Goal: Transaction & Acquisition: Obtain resource

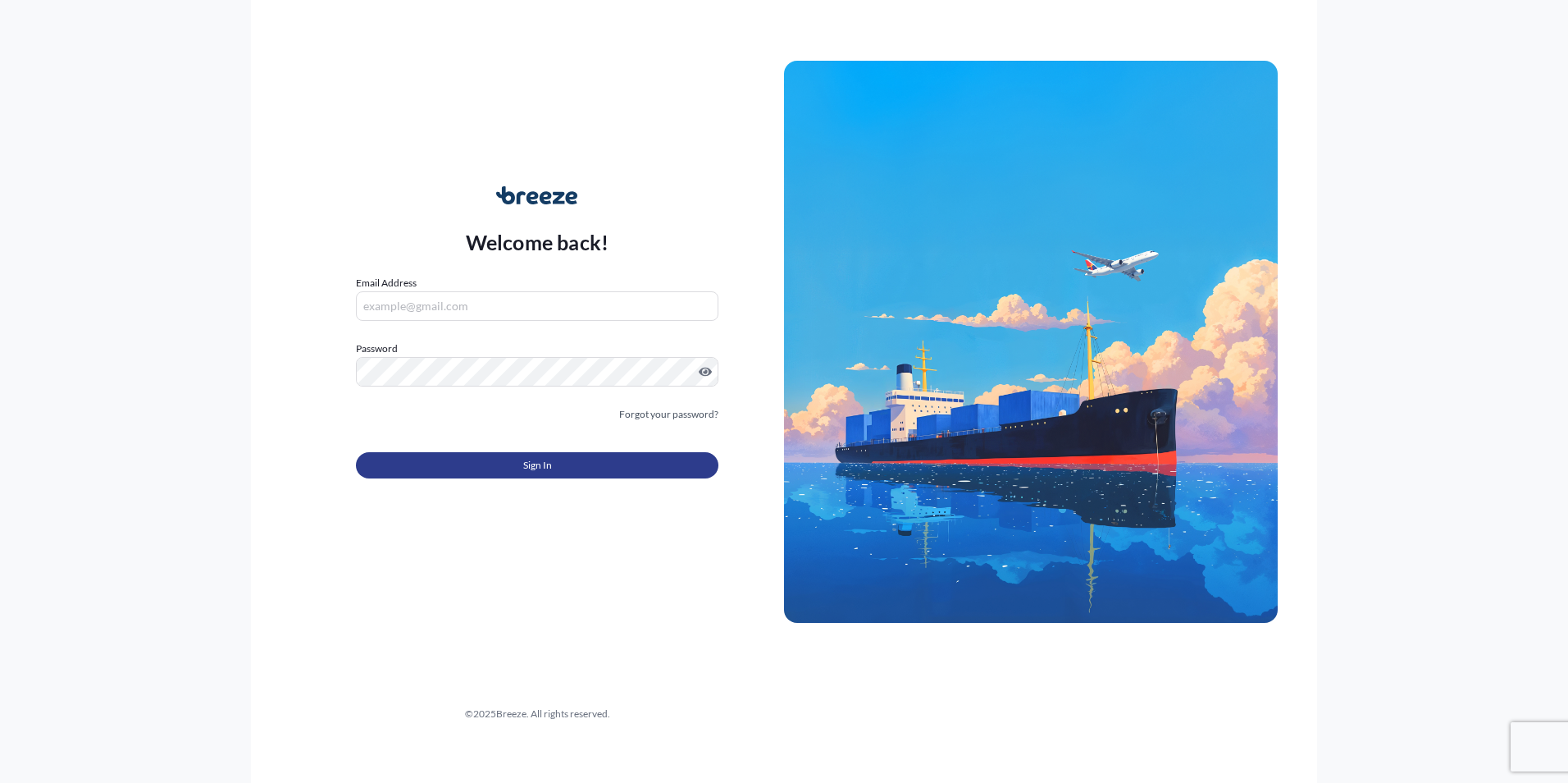
type input "[EMAIL_ADDRESS][DOMAIN_NAME]"
click at [545, 467] on span "Sign In" at bounding box center [537, 465] width 29 height 16
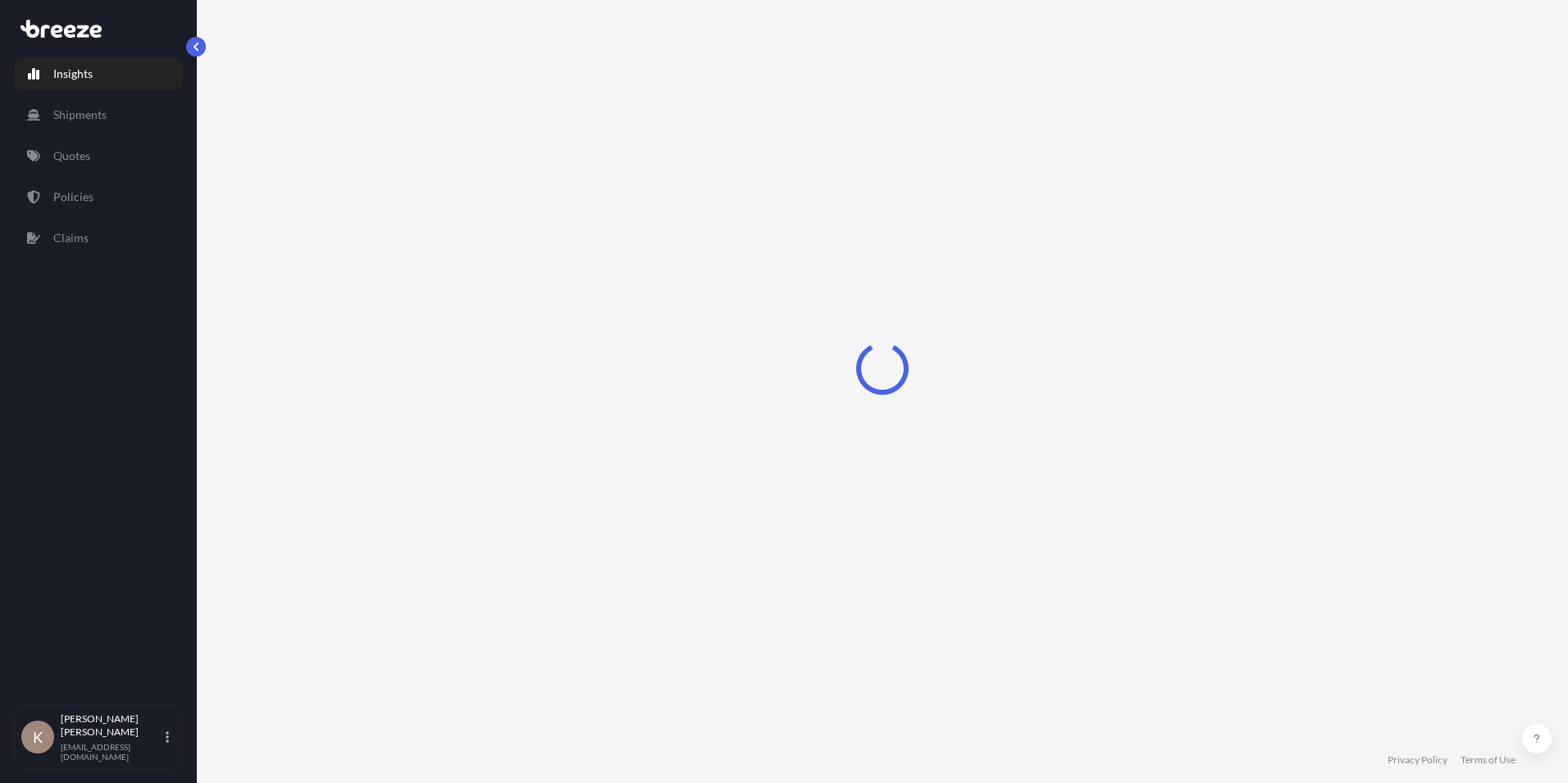
select select "2025"
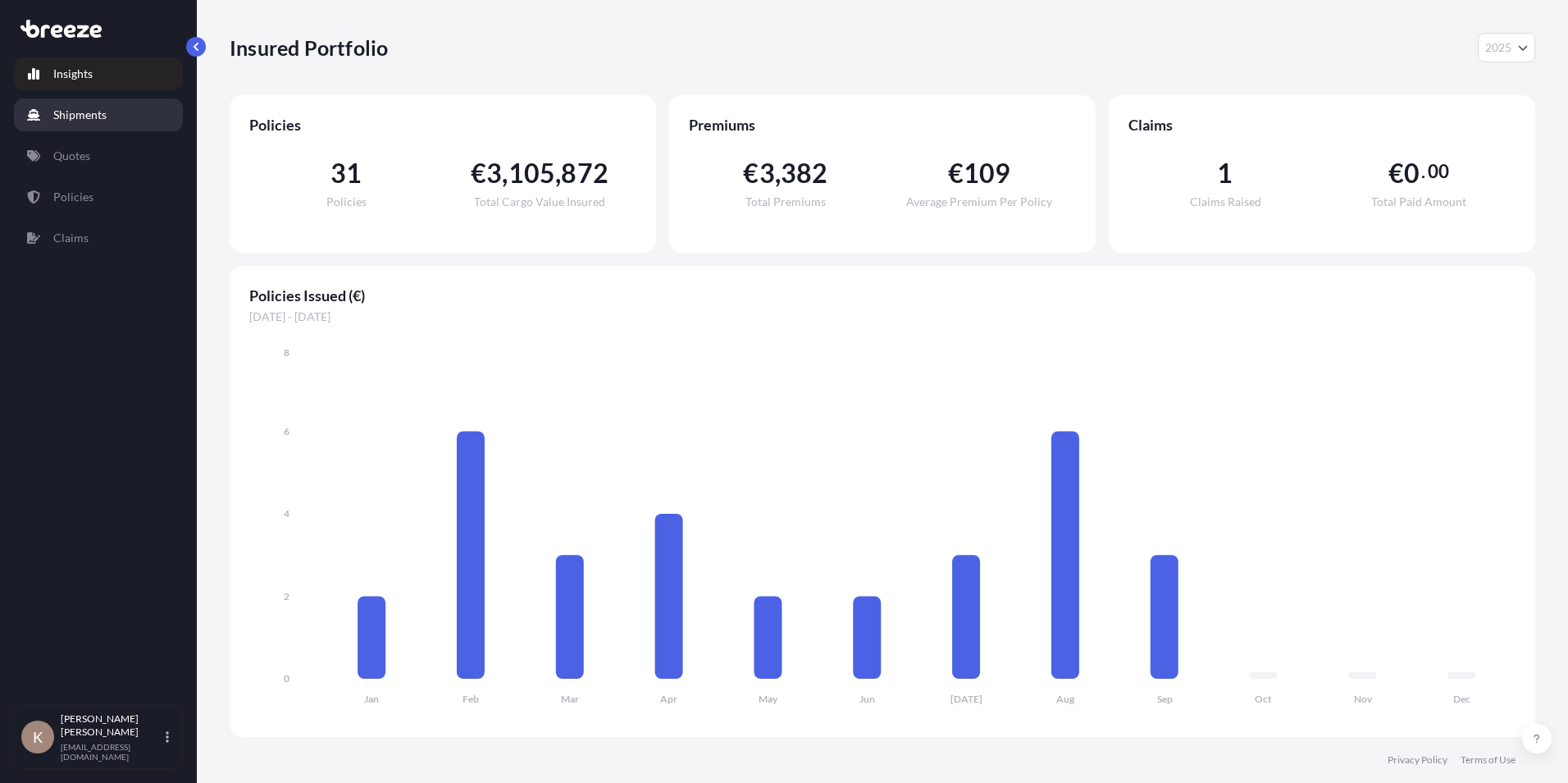
click at [78, 122] on p "Shipments" at bounding box center [79, 115] width 53 height 16
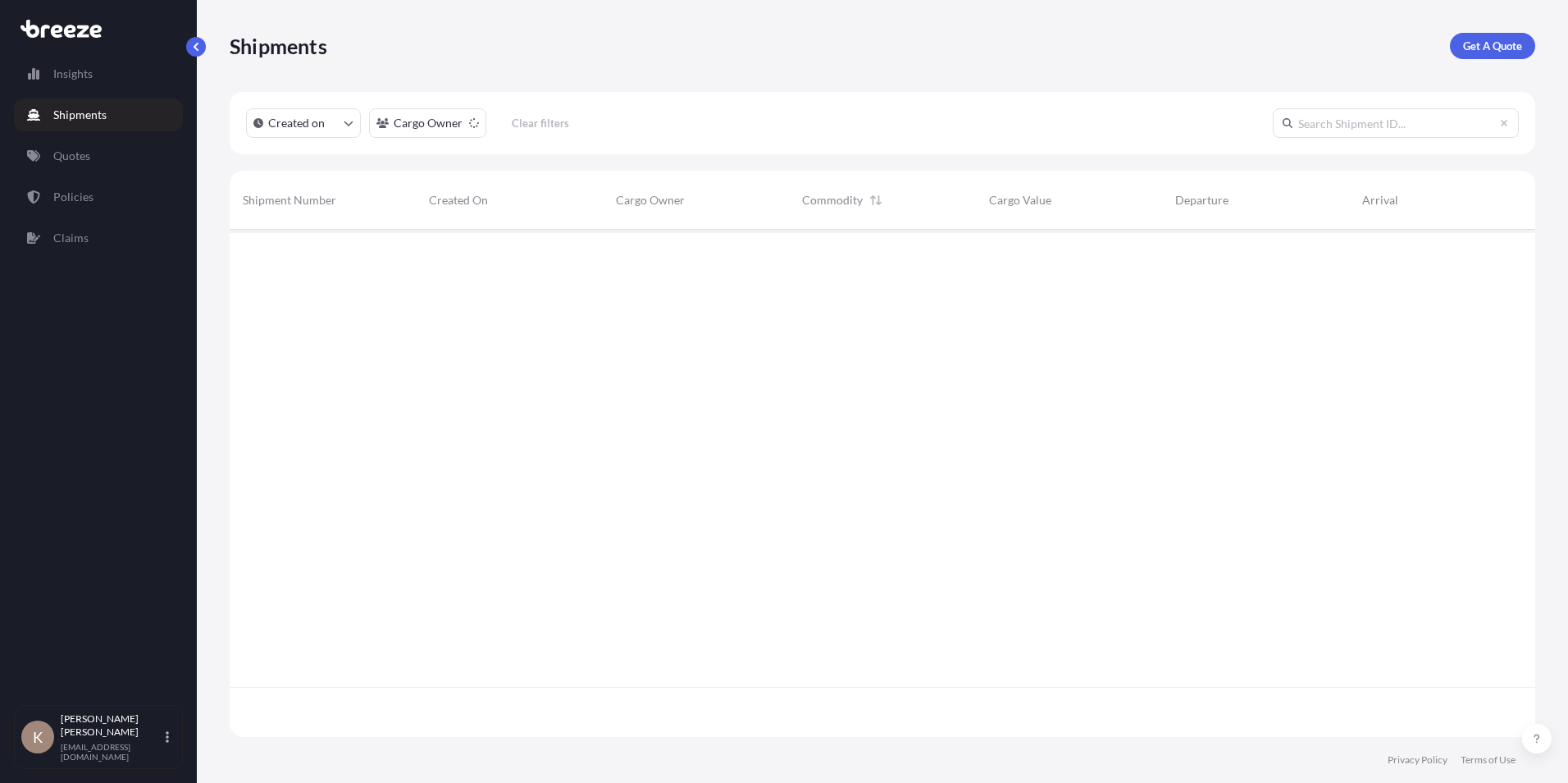
scroll to position [553, 1293]
click at [72, 164] on link "Quotes" at bounding box center [98, 156] width 169 height 33
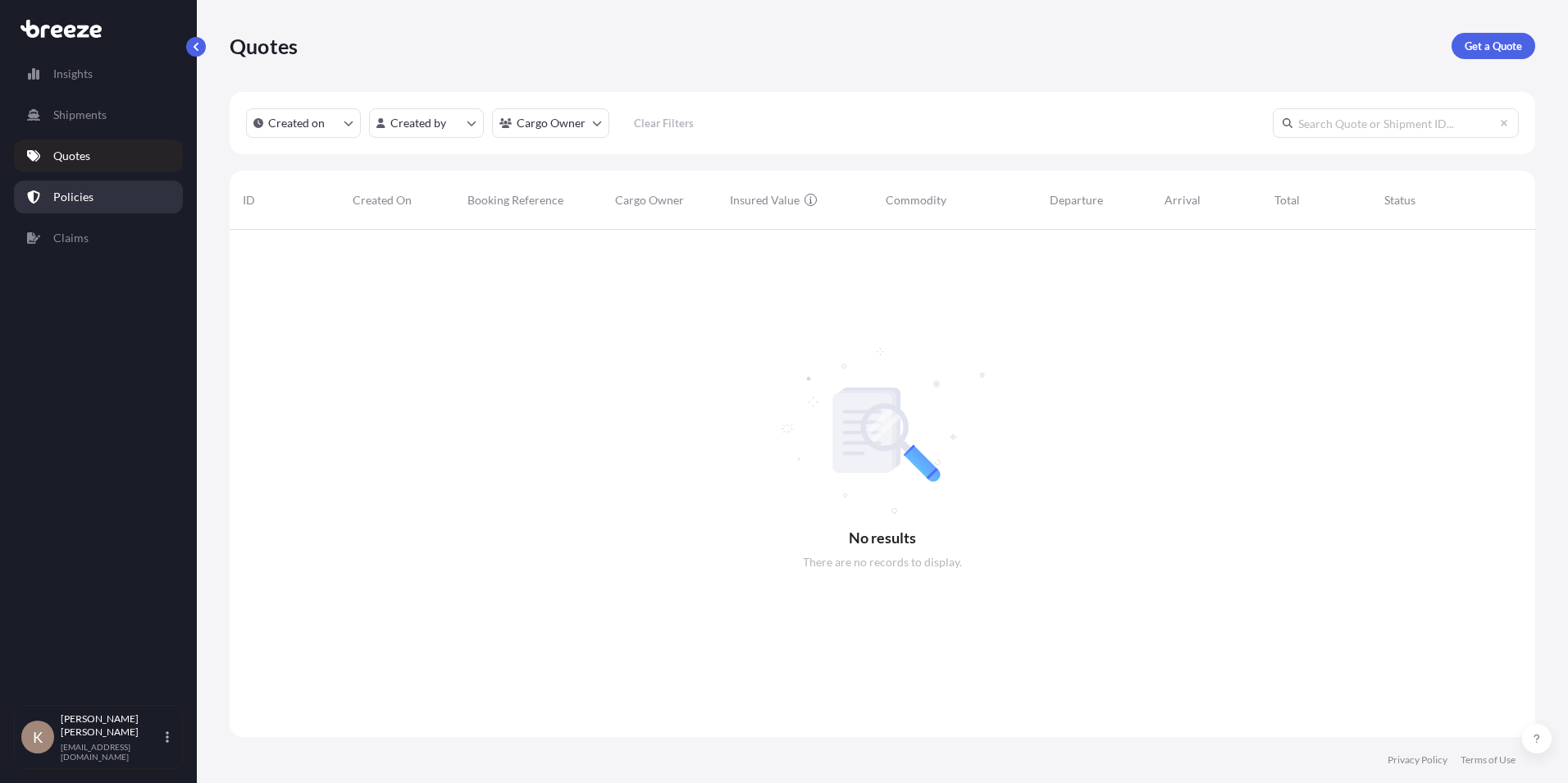
scroll to position [553, 1293]
click at [89, 196] on p "Policies" at bounding box center [73, 197] width 40 height 16
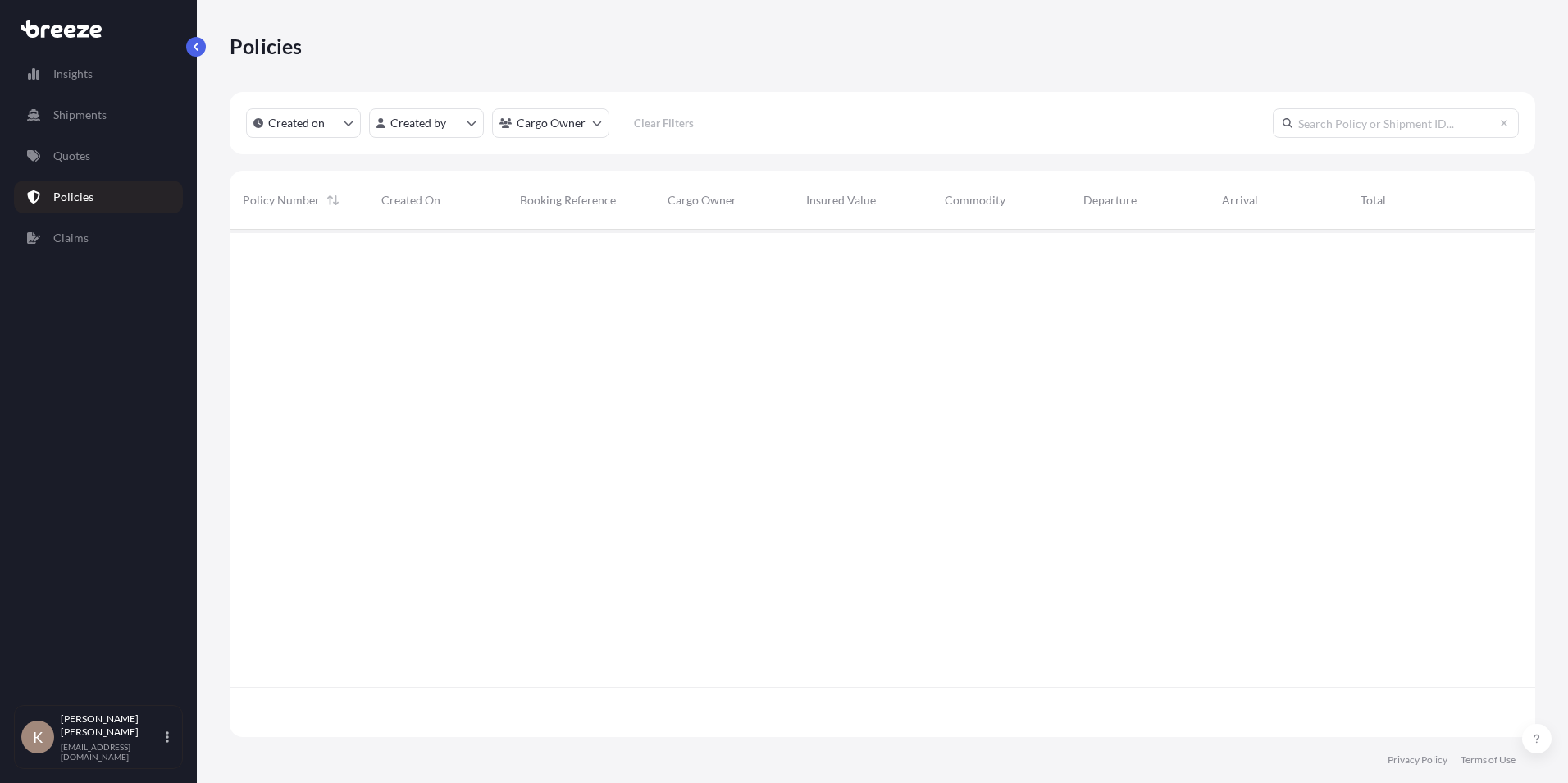
scroll to position [503, 1293]
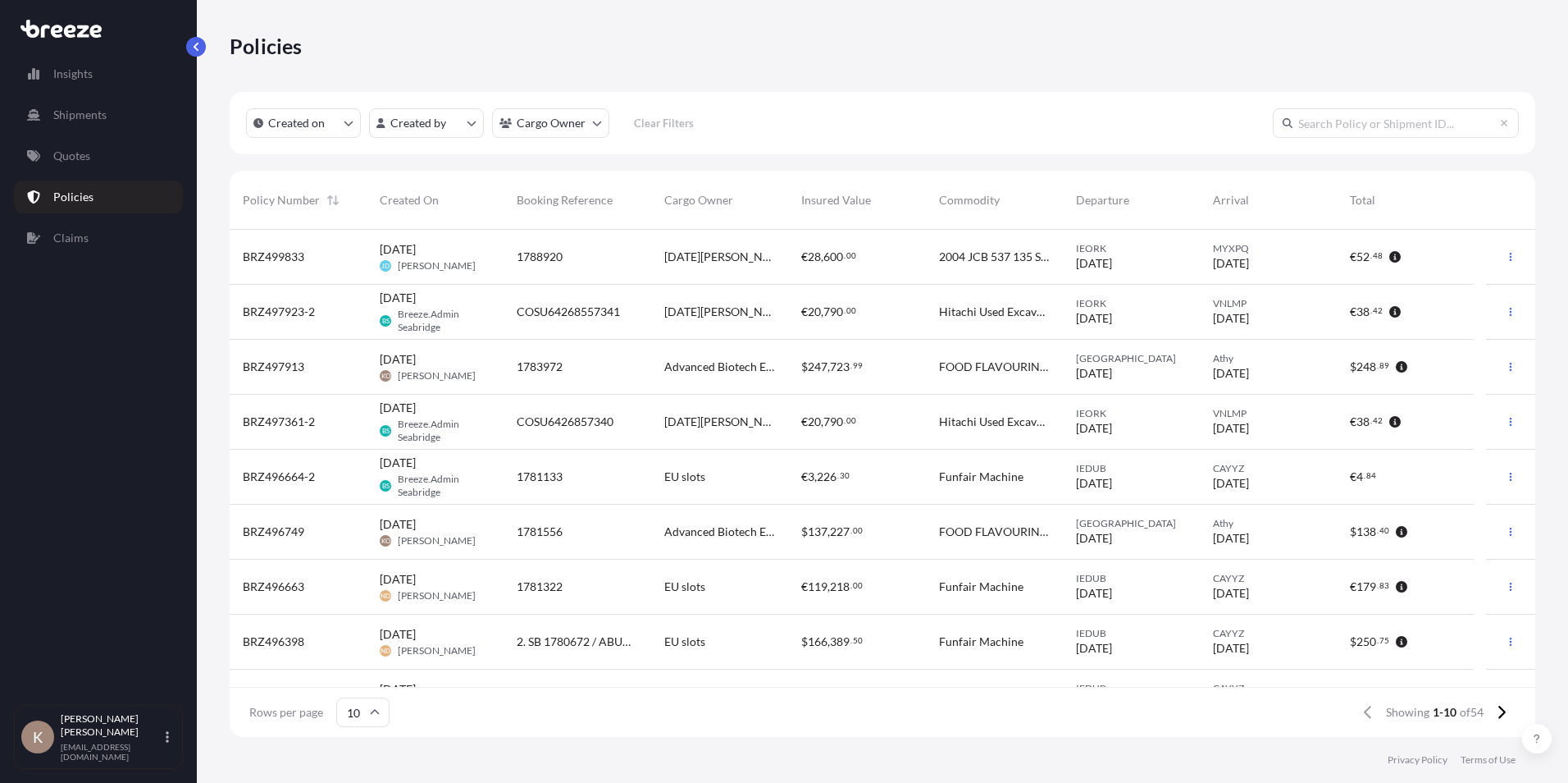
click at [719, 530] on span "Advanced Biotech Europe GmbH" at bounding box center [719, 531] width 111 height 16
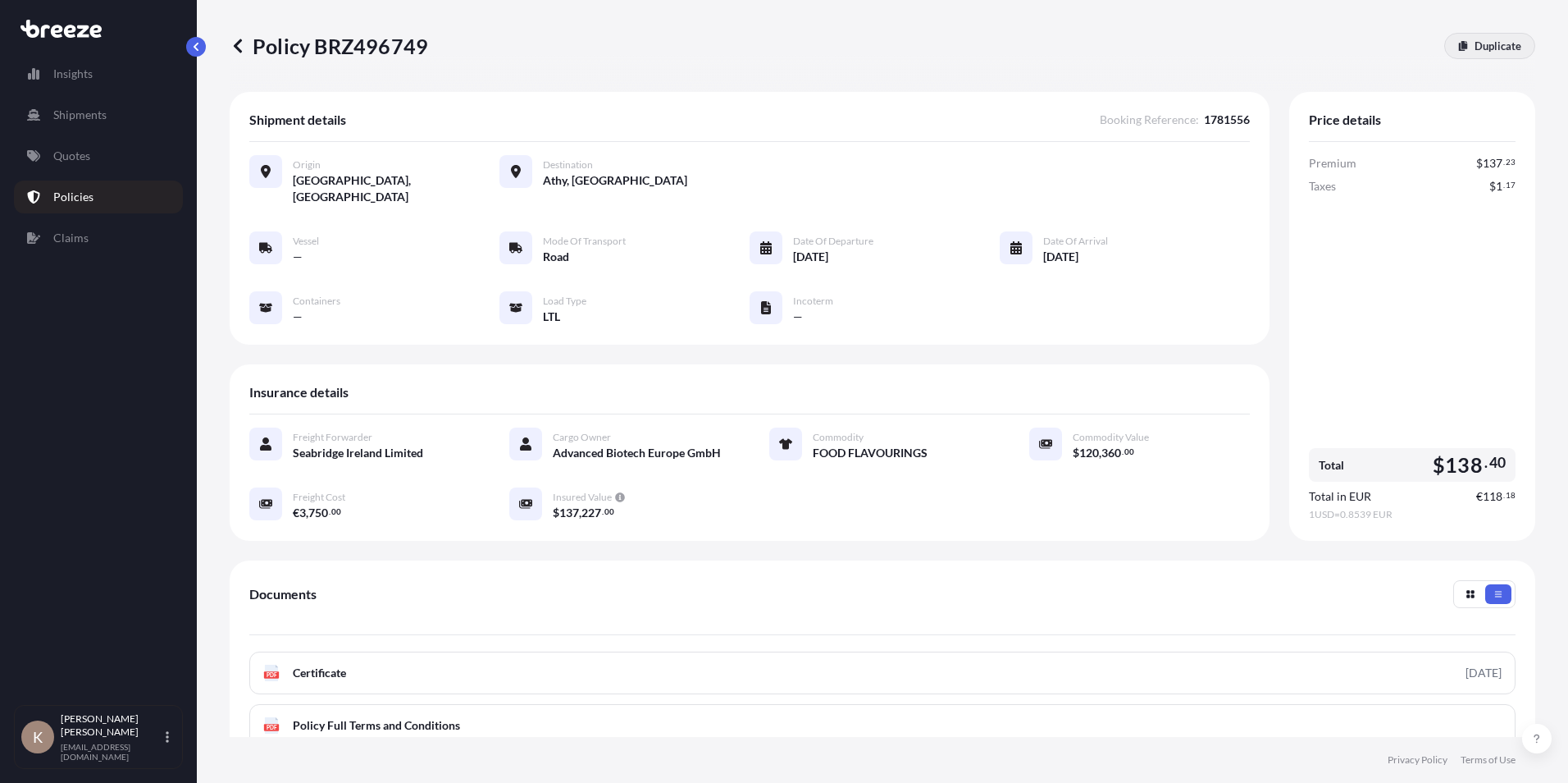
click at [1475, 48] on p "Duplicate" at bounding box center [1498, 46] width 47 height 16
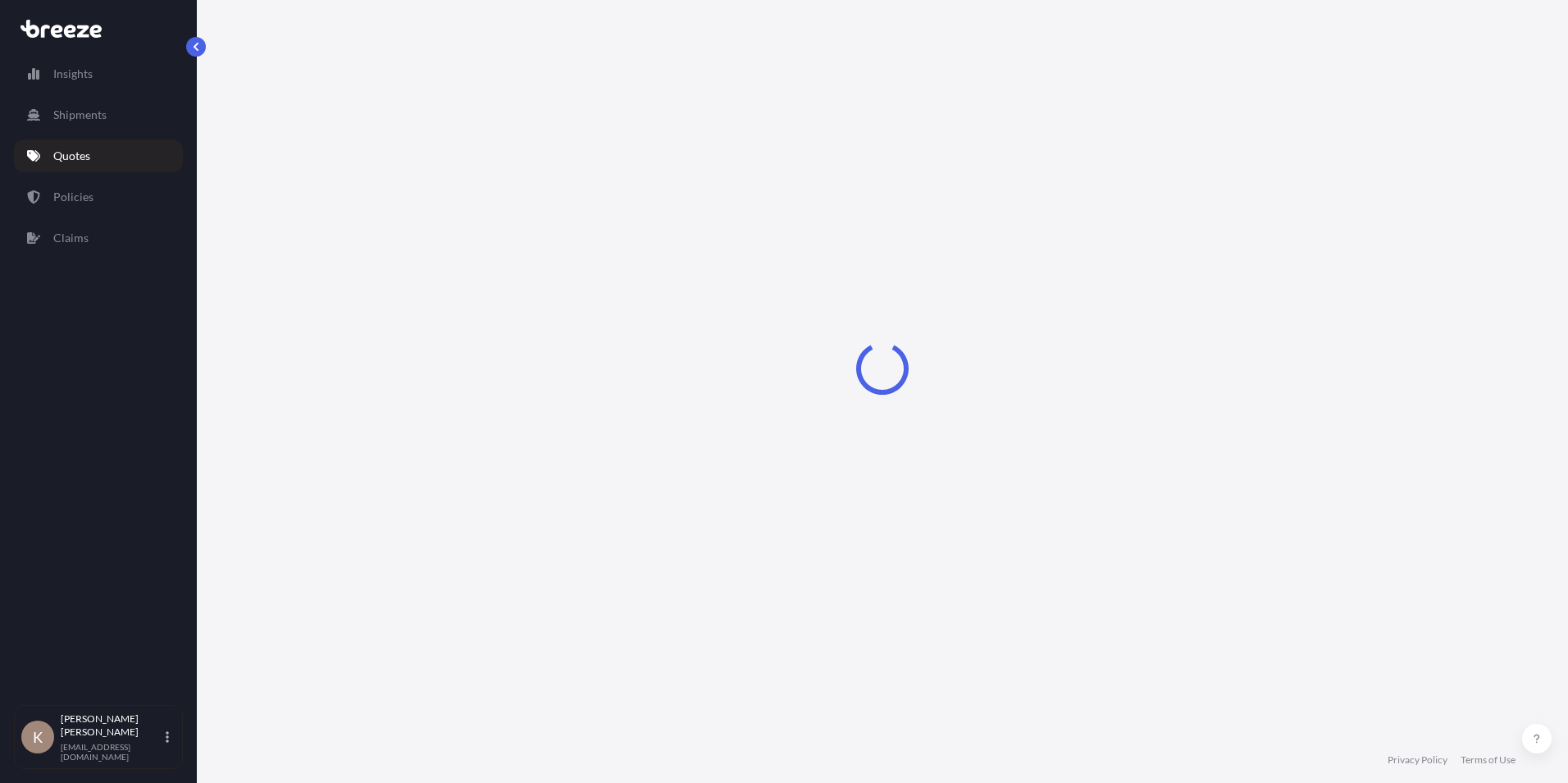
select select "Road"
select select "1"
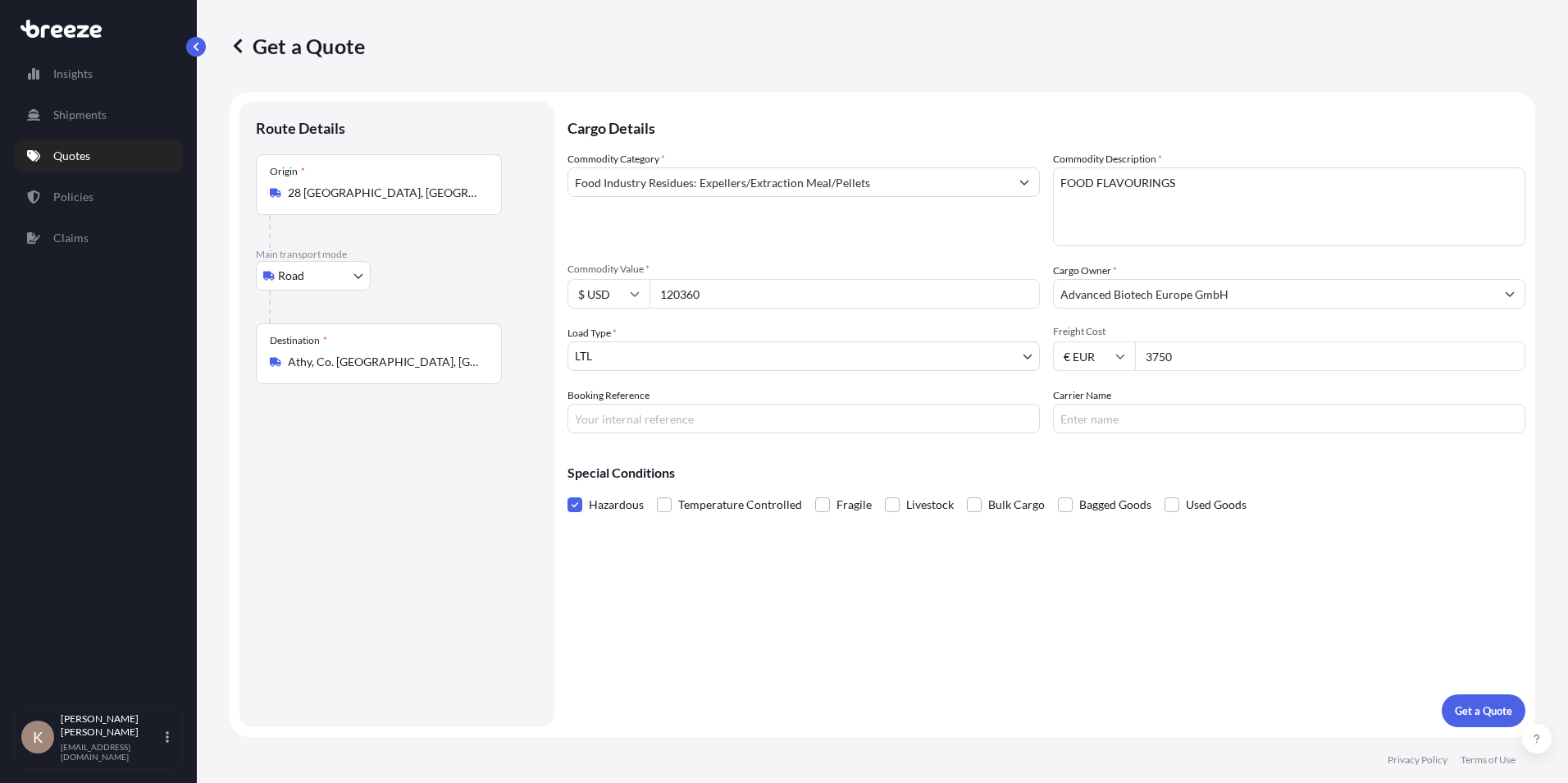
click at [686, 298] on input "120360" at bounding box center [845, 294] width 391 height 30
type input "548280"
click at [1156, 361] on input "3750" at bounding box center [1330, 357] width 391 height 30
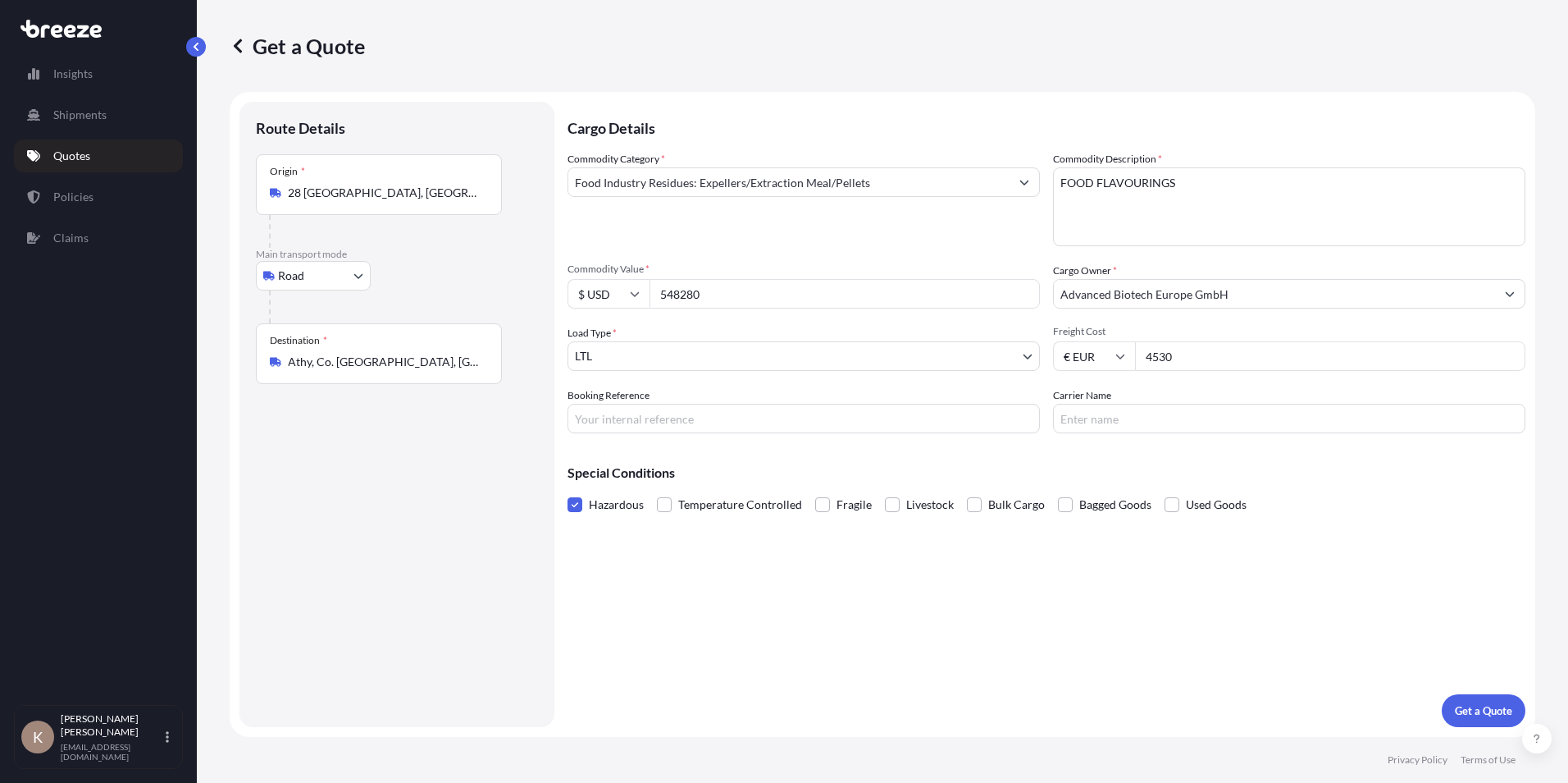
type input "4530"
click at [774, 412] on input "Booking Reference" at bounding box center [803, 418] width 472 height 30
type input "1791835"
click at [1489, 713] on p "Get a Quote" at bounding box center [1483, 710] width 57 height 16
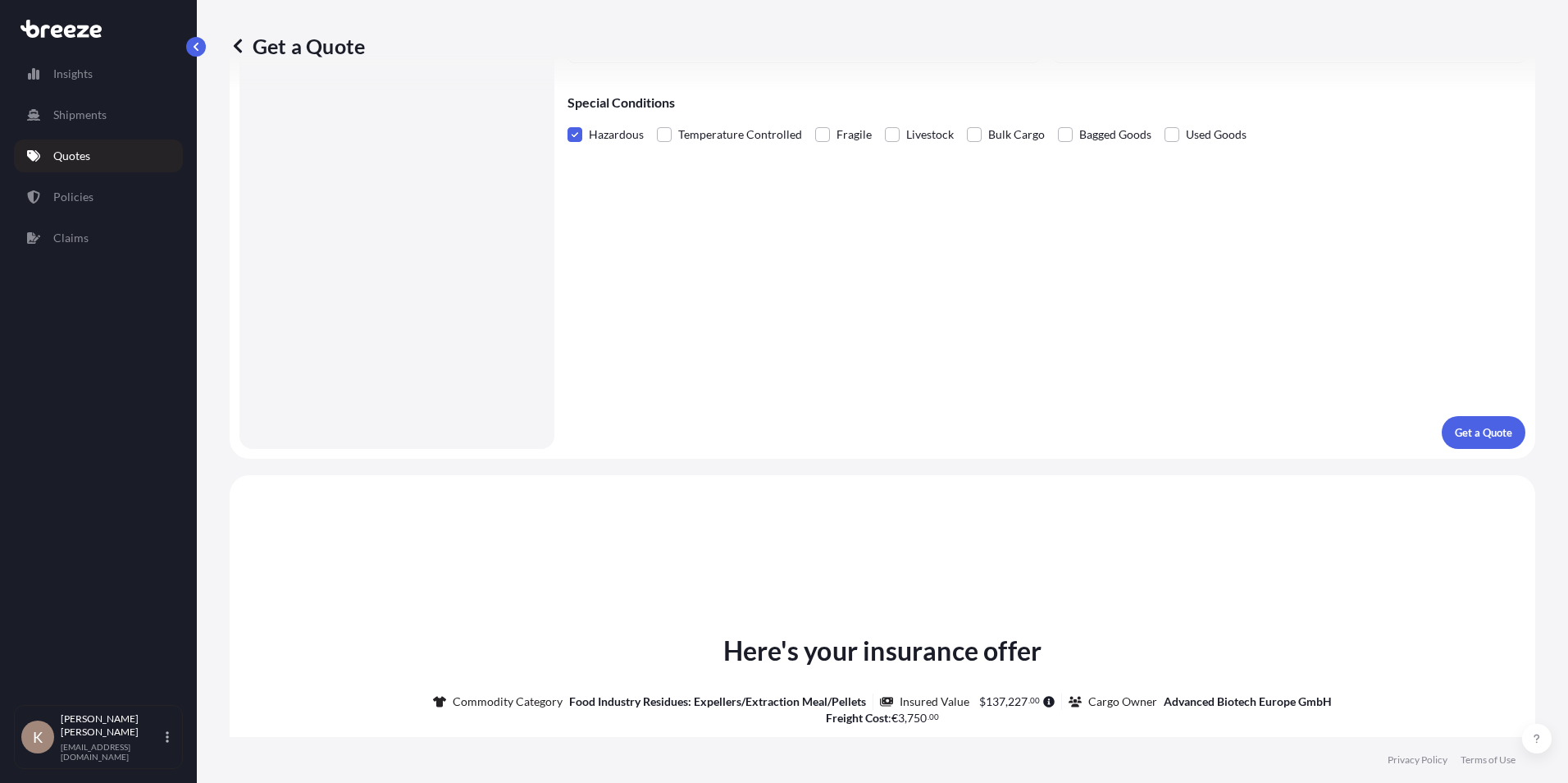
scroll to position [763, 0]
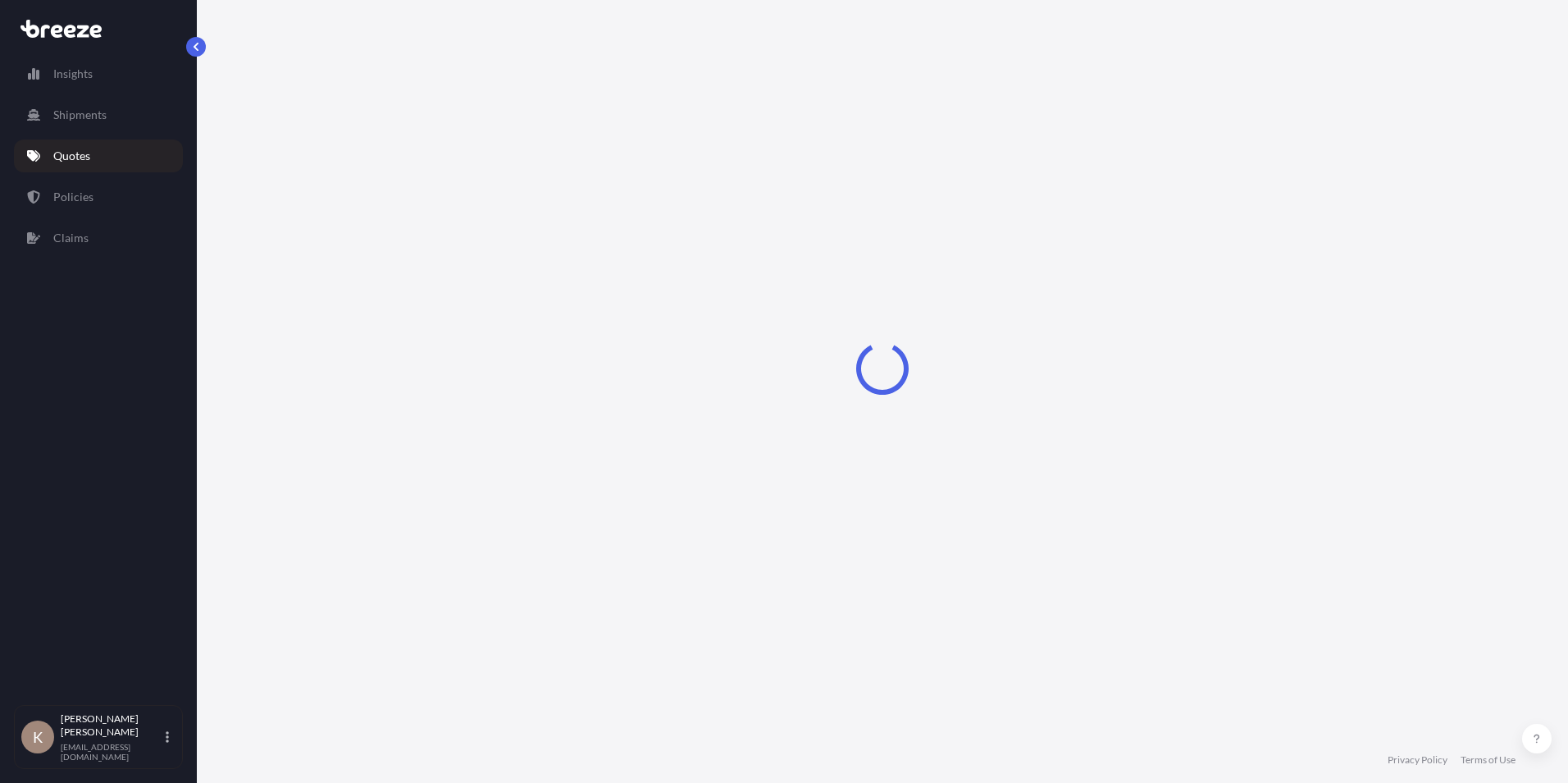
select select "Road"
select select "1"
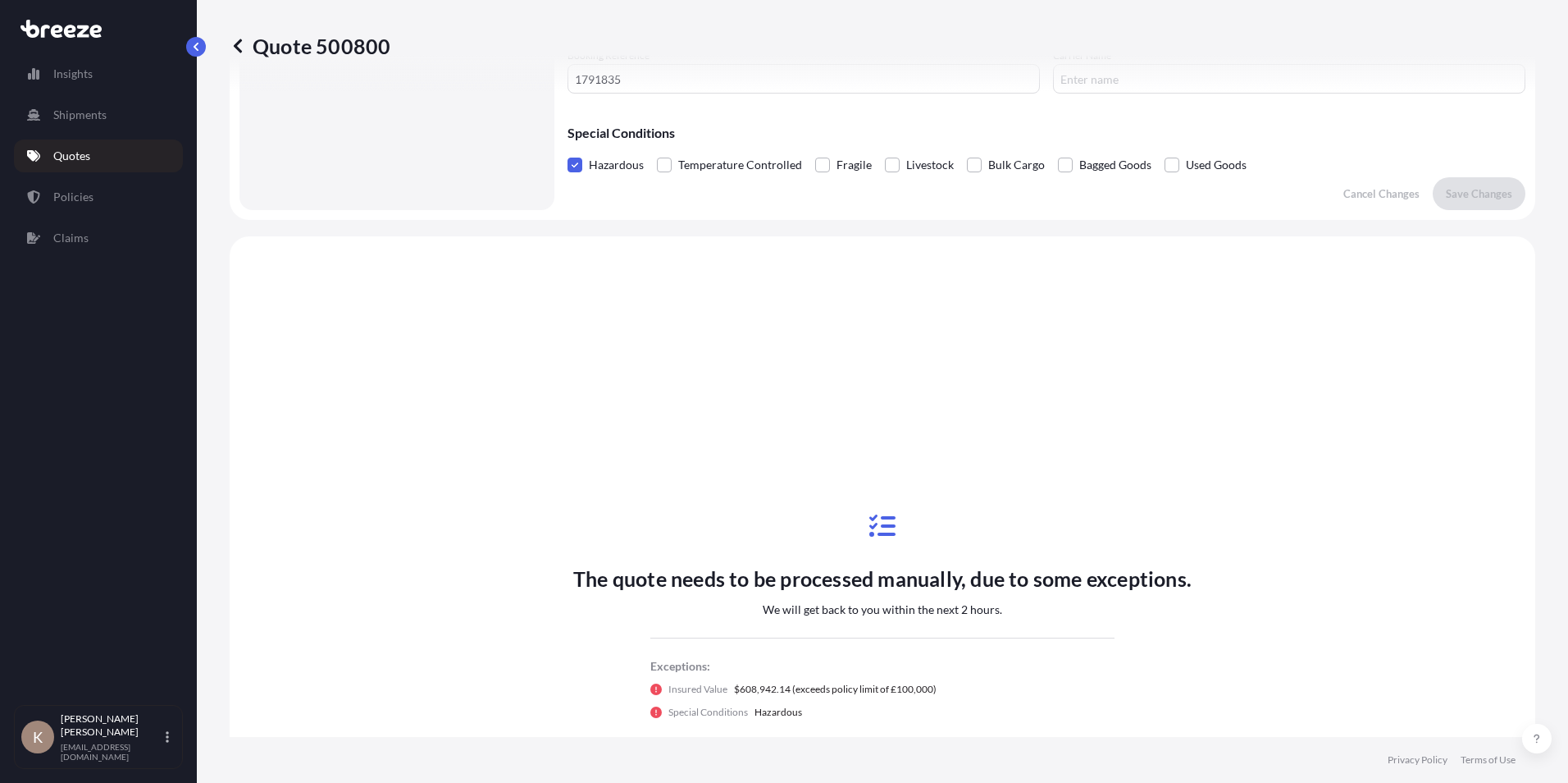
scroll to position [493, 0]
